Goal: Transaction & Acquisition: Purchase product/service

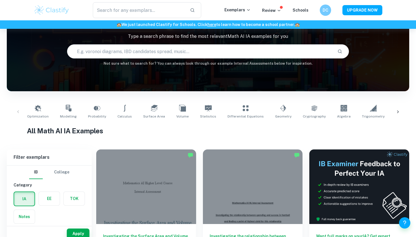
scroll to position [40, 0]
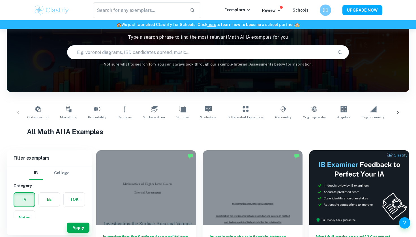
click at [22, 111] on div "Optimization Modelling Probability Calculus Surface Area Volume Statistics Diff…" at bounding box center [207, 113] width 393 height 19
click at [17, 111] on div "Optimization Modelling Probability Calculus Surface Area Volume Statistics Diff…" at bounding box center [207, 113] width 393 height 19
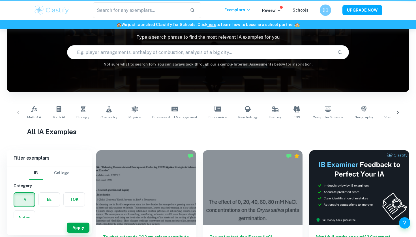
scroll to position [8, 0]
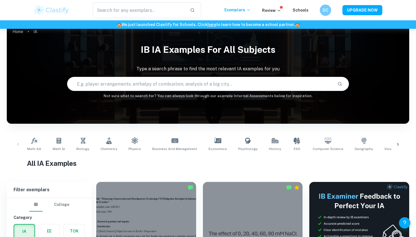
click at [278, 7] on div "​ Exemplars Review Schools DC UPGRADE NOW" at bounding box center [208, 10] width 362 height 16
click at [277, 10] on p "Review" at bounding box center [271, 10] width 19 height 6
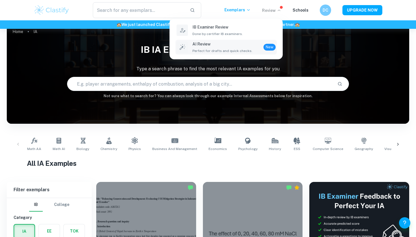
click at [226, 44] on p "AI Review" at bounding box center [222, 44] width 60 height 6
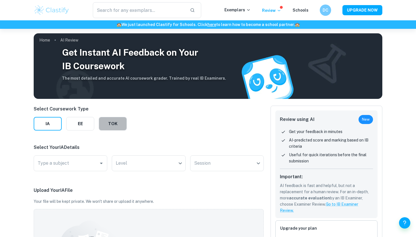
click at [113, 123] on button "TOK" at bounding box center [113, 124] width 28 height 14
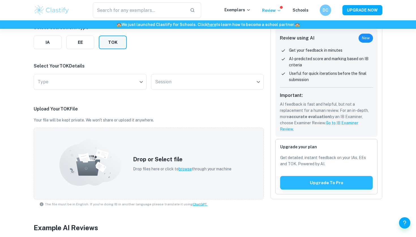
scroll to position [82, 0]
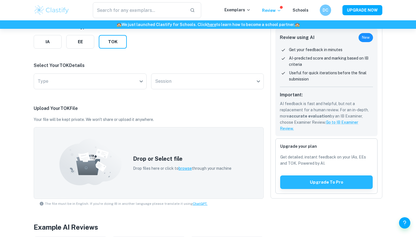
click at [136, 90] on div "Type ​ Type" at bounding box center [90, 83] width 113 height 18
click at [136, 85] on body "We value your privacy We use cookies to enhance your browsing experience, serve…" at bounding box center [208, 65] width 416 height 237
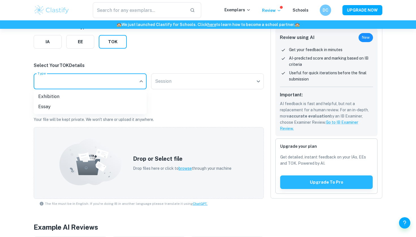
click at [113, 97] on li "Exhibition" at bounding box center [90, 97] width 113 height 10
type input "Exhibition"
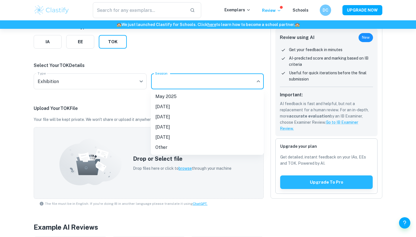
click at [176, 83] on body "We value your privacy We use cookies to enhance your browsing experience, serve…" at bounding box center [208, 65] width 416 height 237
click at [127, 153] on div at bounding box center [208, 118] width 416 height 237
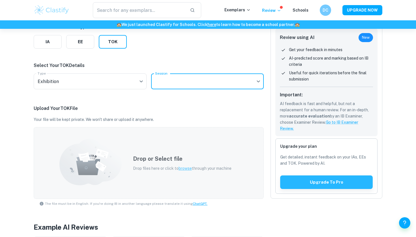
click at [119, 147] on icon at bounding box center [90, 162] width 62 height 47
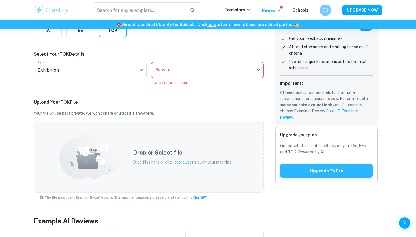
scroll to position [89, 0]
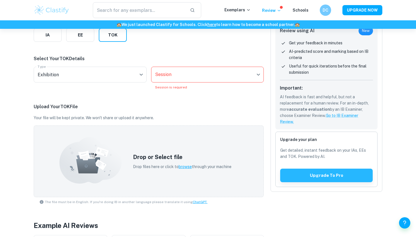
click at [179, 73] on body "We value your privacy We use cookies to enhance your browsing experience, serve…" at bounding box center [208, 58] width 416 height 237
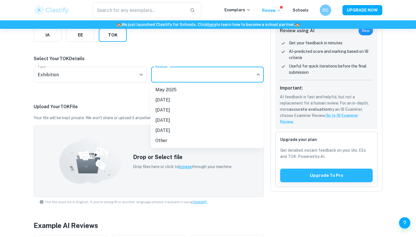
click at [182, 102] on li "[DATE]" at bounding box center [207, 100] width 113 height 10
type input "N25"
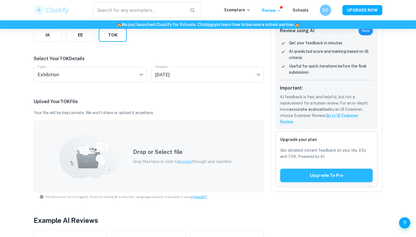
click at [184, 143] on div "Drop or Select file Drop files here or click to browse through your machine" at bounding box center [182, 156] width 112 height 31
click at [156, 132] on div "Drop or Select file Drop files here or click to browse through your machine" at bounding box center [149, 157] width 230 height 72
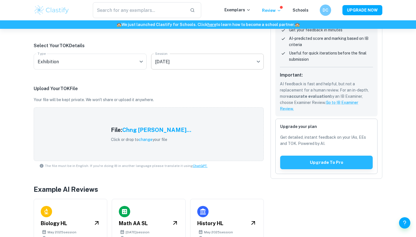
scroll to position [102, 0]
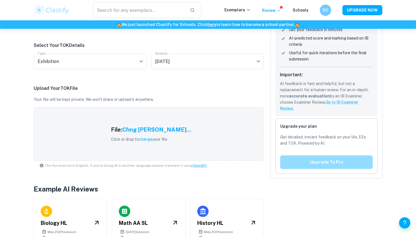
click at [303, 162] on button "Upgrade to pro" at bounding box center [326, 163] width 93 height 14
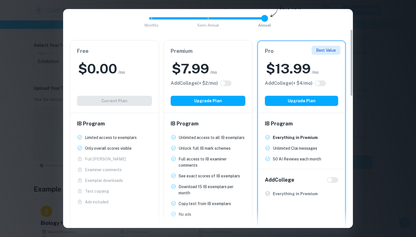
scroll to position [65, 0]
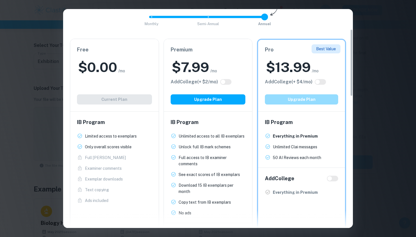
click at [297, 102] on button "Upgrade Plan" at bounding box center [301, 100] width 73 height 10
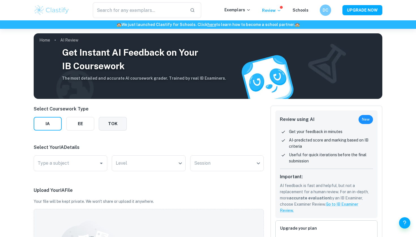
click at [122, 119] on button "TOK" at bounding box center [113, 124] width 28 height 14
